Goal: Find specific page/section: Find specific page/section

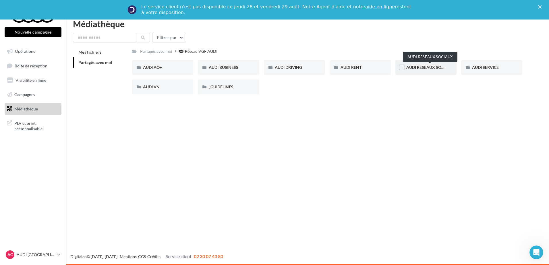
click at [427, 69] on span "AUDI RESEAUX SOCIAUX" at bounding box center [430, 67] width 47 height 5
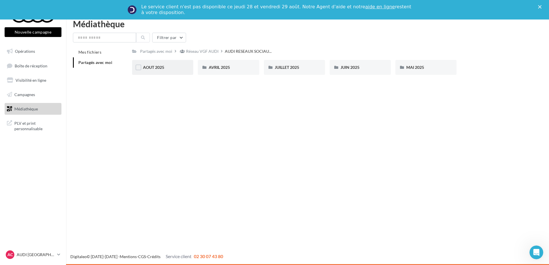
click at [165, 69] on div "AOUT 2025" at bounding box center [162, 68] width 39 height 6
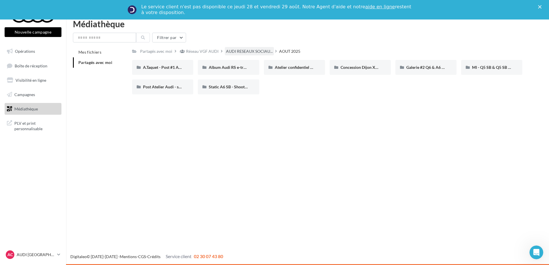
click at [248, 55] on div "AUDI RESEAUX SOCIAU..." at bounding box center [249, 51] width 49 height 8
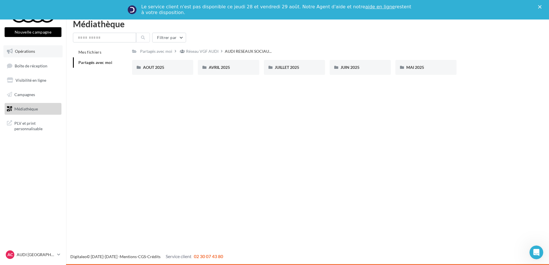
click at [30, 52] on span "Opérations" at bounding box center [25, 51] width 20 height 5
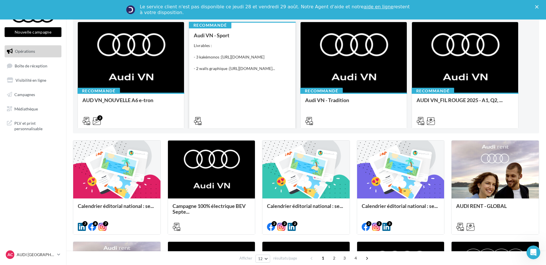
scroll to position [86, 0]
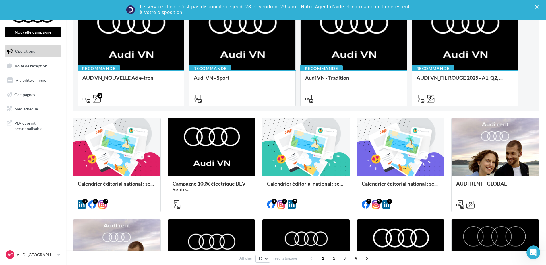
click at [46, 185] on nav "Nouvelle campagne Nouvelle campagne Opérations Boîte de réception Visibilité en…" at bounding box center [33, 132] width 66 height 265
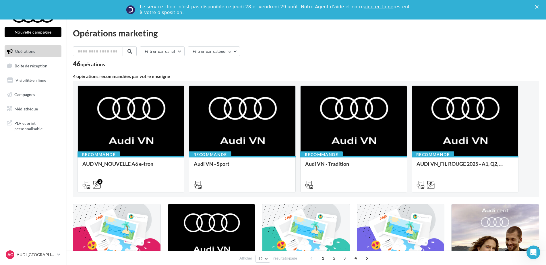
click at [326, 56] on div "Filtrer par canal Filtrer par catégorie" at bounding box center [306, 53] width 467 height 12
drag, startPoint x: 294, startPoint y: 55, endPoint x: 369, endPoint y: 41, distance: 76.6
click at [294, 55] on div "Filtrer par canal Filtrer par catégorie" at bounding box center [306, 53] width 467 height 12
click at [538, 7] on icon "Fermer" at bounding box center [537, 6] width 3 height 3
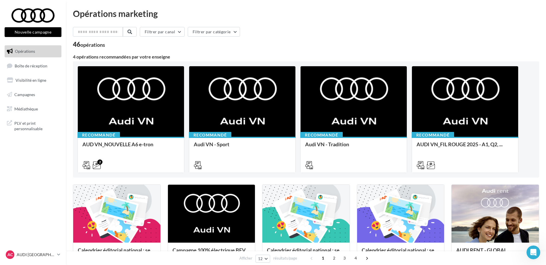
click at [321, 39] on div "Filtrer par canal Filtrer par catégorie" at bounding box center [306, 33] width 467 height 12
click at [455, 43] on div "46 opérations" at bounding box center [306, 44] width 467 height 7
click at [308, 41] on div "Filtrer par canal Filtrer par catégorie 46 opérations" at bounding box center [306, 37] width 467 height 21
